Goal: Task Accomplishment & Management: Complete application form

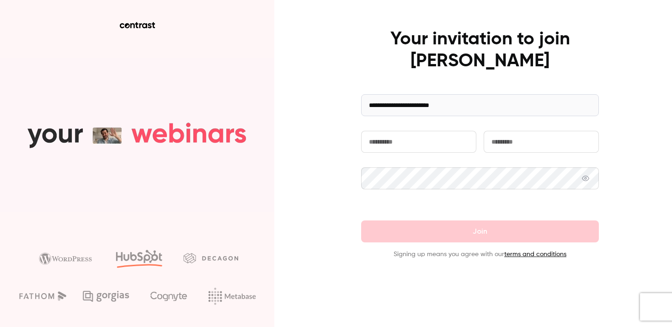
click at [410, 137] on input "text" at bounding box center [418, 142] width 115 height 22
type input "*"
type input "***"
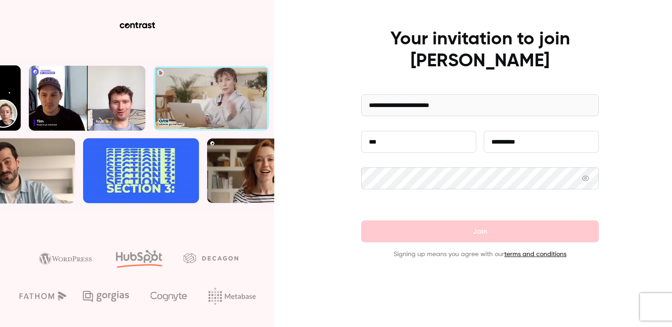
type input "**********"
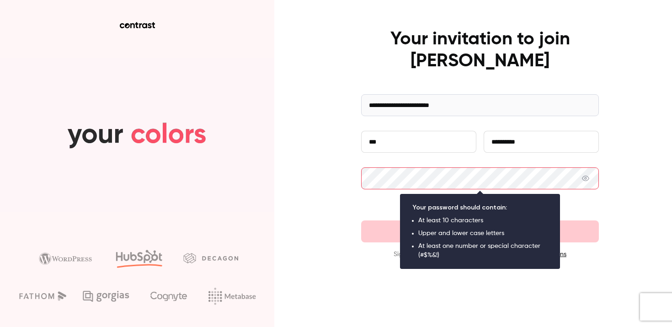
click at [0, 327] on com-1password-button at bounding box center [0, 327] width 0 height 0
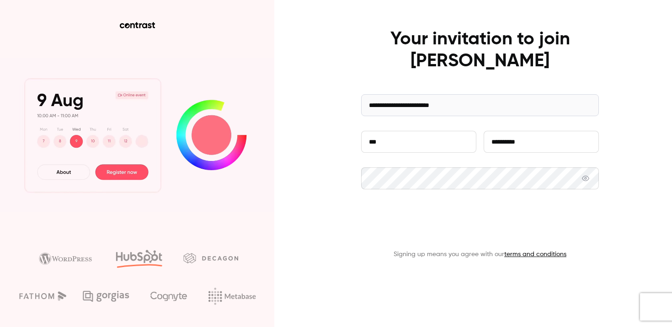
click at [447, 235] on button "Join" at bounding box center [480, 231] width 238 height 22
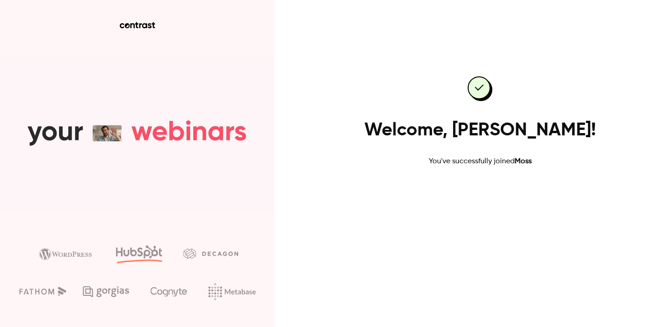
click at [496, 199] on link "Go to dashboard" at bounding box center [480, 196] width 78 height 22
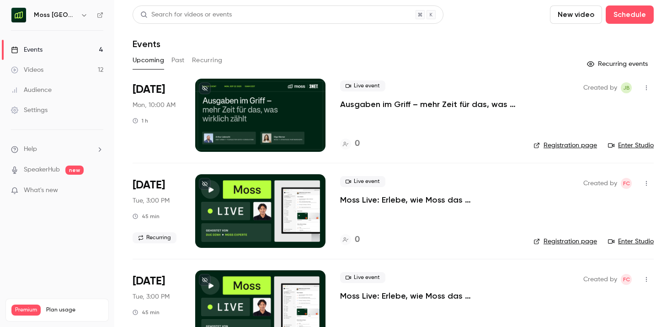
click at [23, 119] on link "Settings" at bounding box center [57, 110] width 114 height 20
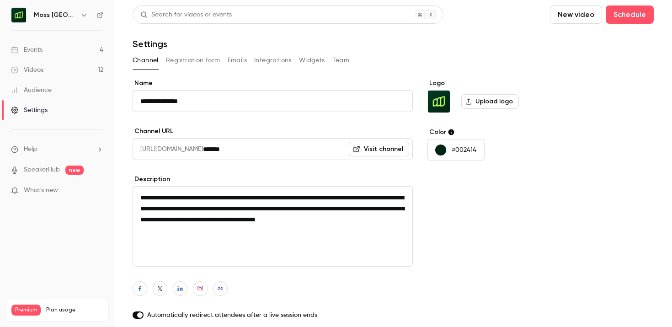
click at [179, 59] on button "Registration form" at bounding box center [193, 60] width 54 height 15
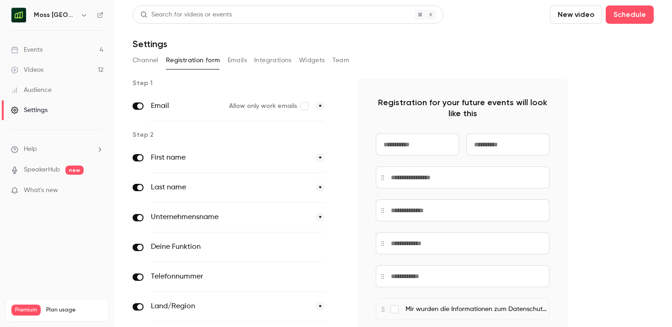
scroll to position [171, 0]
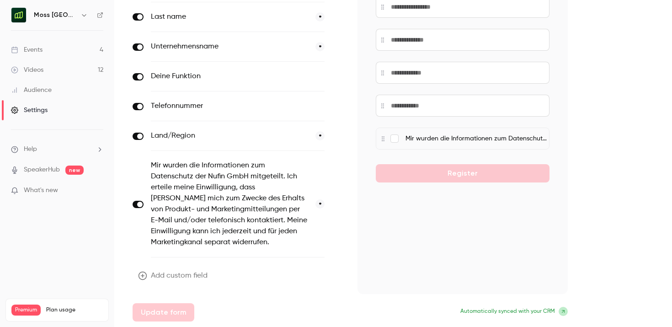
click at [140, 274] on icon "button" at bounding box center [142, 275] width 9 height 9
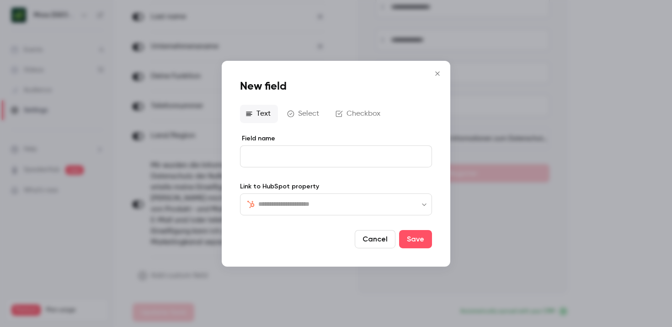
click at [309, 112] on button "Select" at bounding box center [304, 113] width 45 height 18
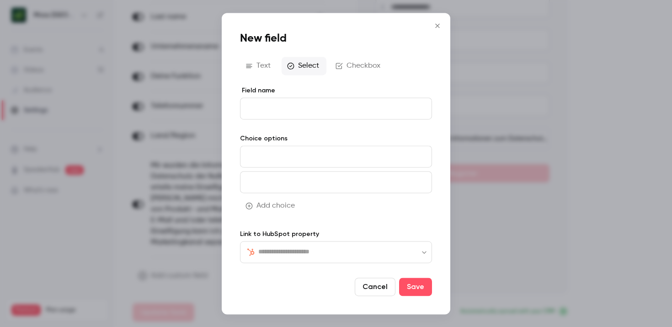
click at [322, 161] on input at bounding box center [336, 156] width 192 height 22
click at [316, 179] on input at bounding box center [336, 182] width 192 height 22
click at [352, 69] on button "Checkbox" at bounding box center [359, 66] width 58 height 18
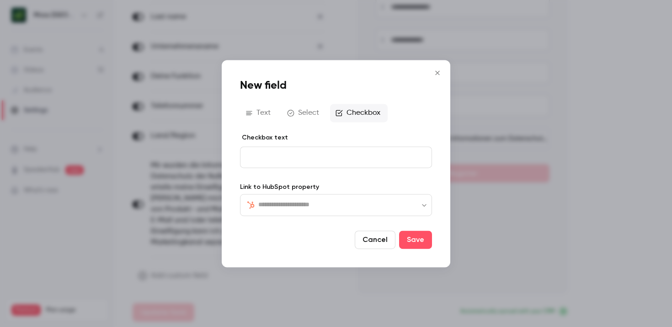
click at [252, 120] on button "Text" at bounding box center [259, 113] width 38 height 18
click at [300, 203] on input "text" at bounding box center [341, 204] width 166 height 11
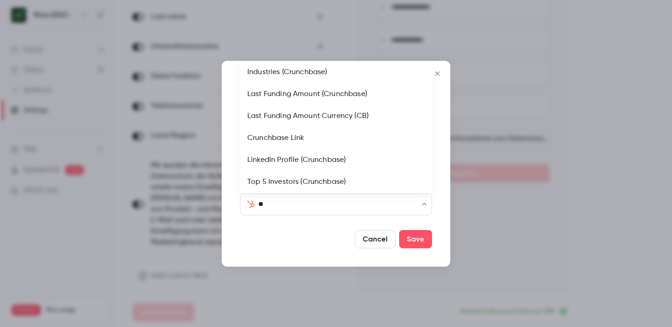
scroll to position [0, 0]
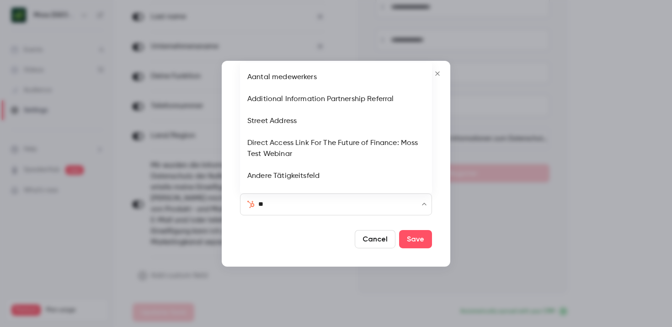
type input "***"
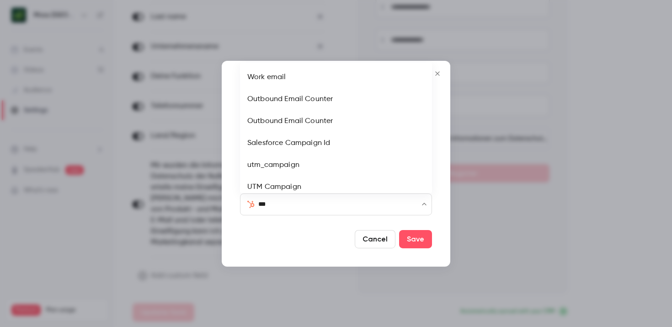
click at [311, 146] on li "Salesforce Campaign Id" at bounding box center [336, 143] width 192 height 22
type input "**********"
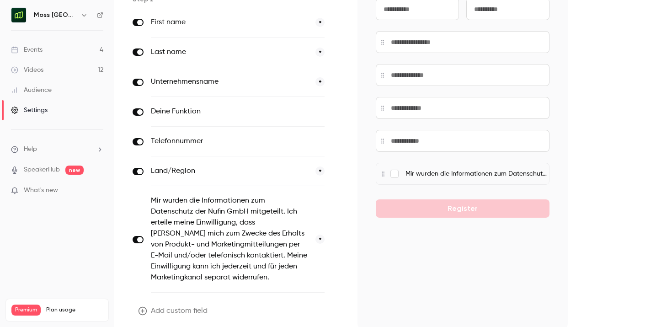
scroll to position [171, 0]
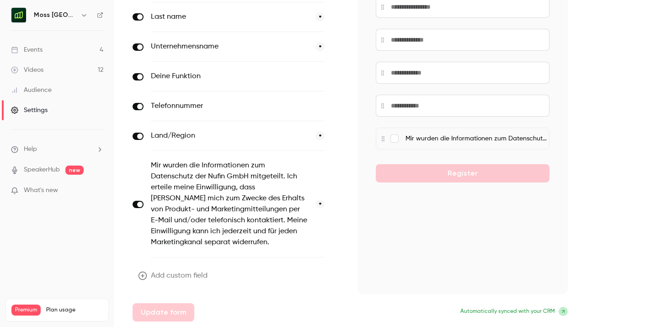
click at [175, 274] on button "Add custom field" at bounding box center [174, 276] width 82 height 18
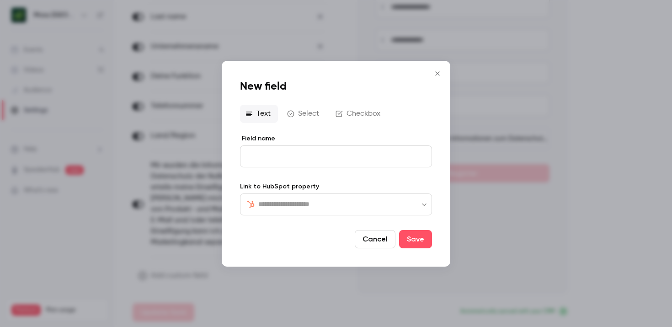
click at [310, 118] on button "Select" at bounding box center [304, 113] width 45 height 18
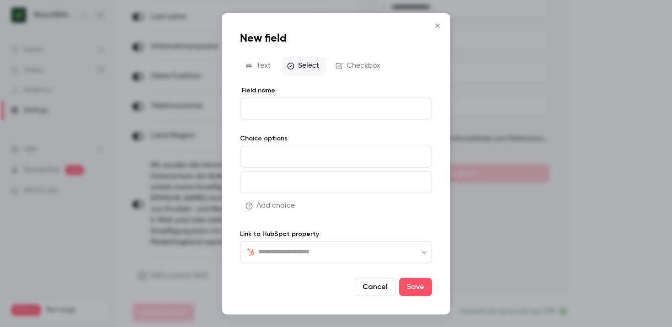
click at [255, 71] on button "Text" at bounding box center [259, 66] width 38 height 18
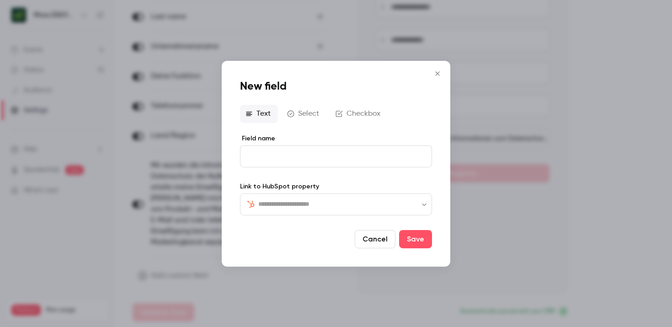
click at [437, 73] on icon "Close" at bounding box center [437, 73] width 4 height 4
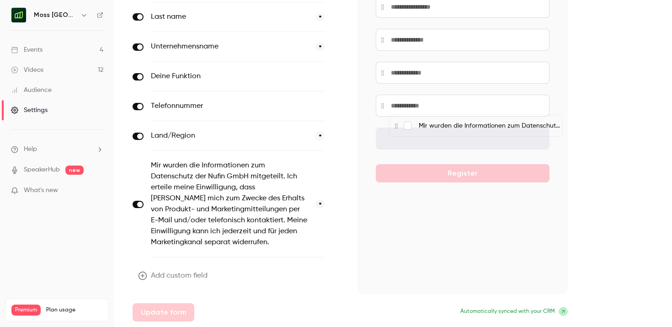
click at [428, 127] on p "Mir wurden die Informationen zum Datenschutz der Nufin GmbH mitgeteilt. Ich ert…" at bounding box center [491, 126] width 144 height 10
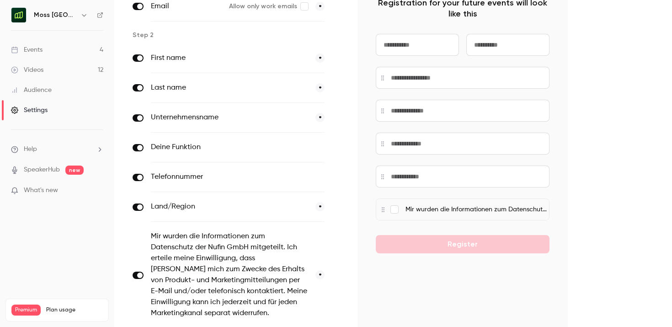
scroll to position [0, 0]
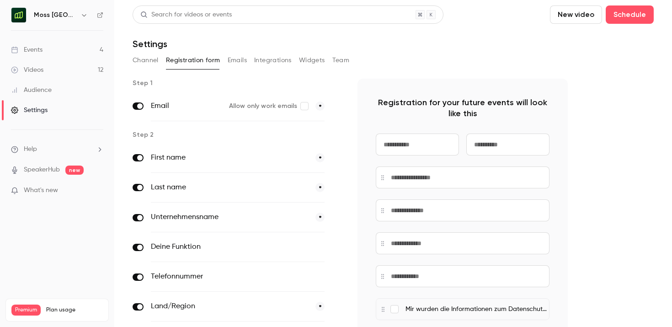
click at [53, 110] on link "Settings" at bounding box center [57, 110] width 114 height 20
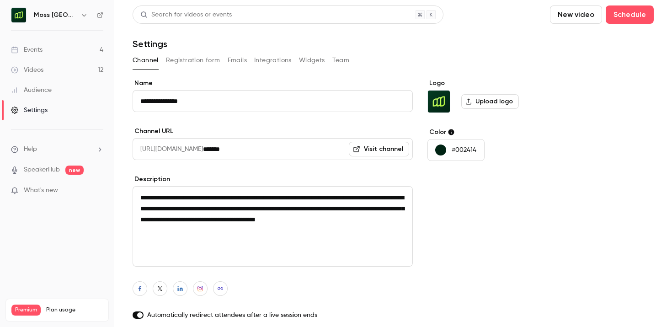
click at [189, 61] on button "Registration form" at bounding box center [193, 60] width 54 height 15
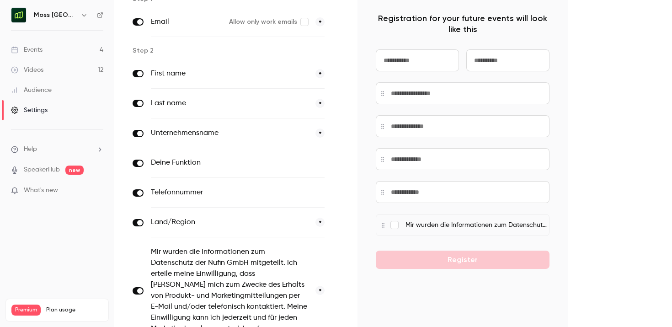
scroll to position [171, 0]
